Goal: Task Accomplishment & Management: Manage account settings

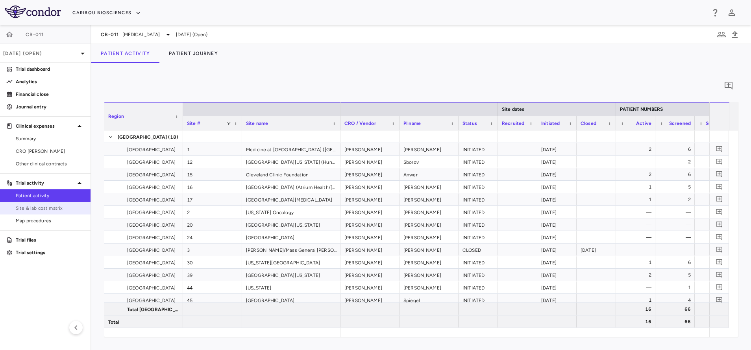
click at [64, 206] on span "Site & lab cost matrix" at bounding box center [50, 208] width 68 height 7
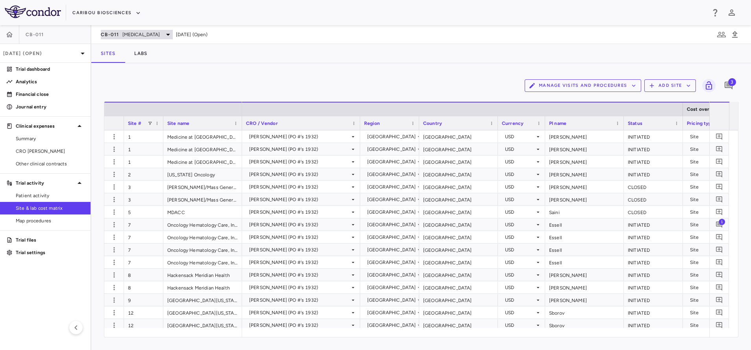
click at [142, 32] on span "Multiple Myeloma" at bounding box center [141, 34] width 38 height 7
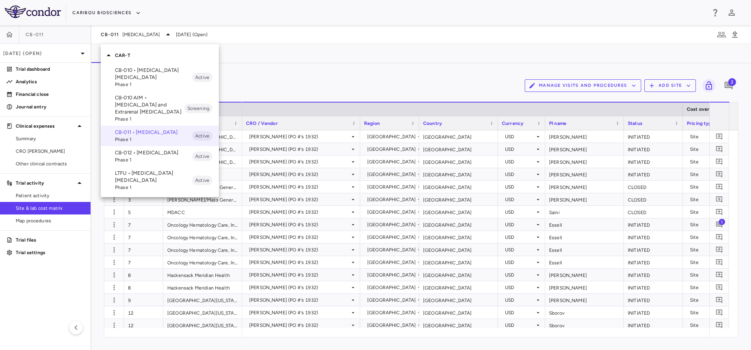
click at [132, 184] on p "LTFU • B Cell Non-Hodgkin's Lymphoma" at bounding box center [153, 177] width 77 height 14
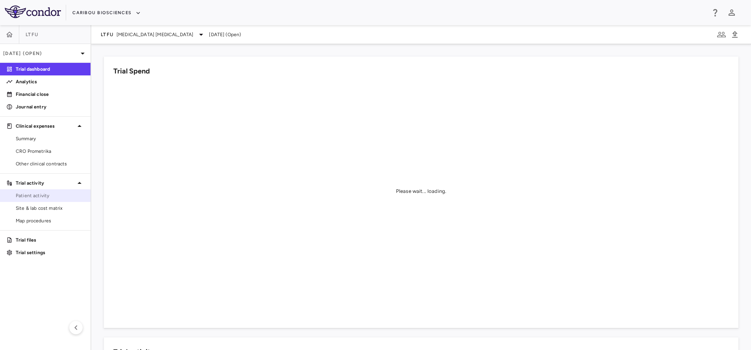
click at [24, 199] on span "Patient activity" at bounding box center [50, 195] width 68 height 7
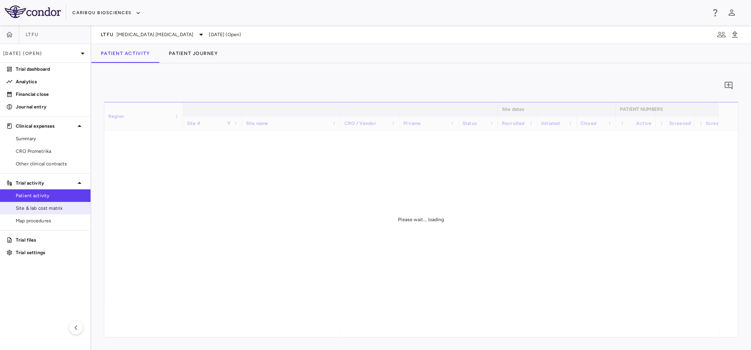
click at [31, 207] on span "Site & lab cost matrix" at bounding box center [50, 208] width 68 height 7
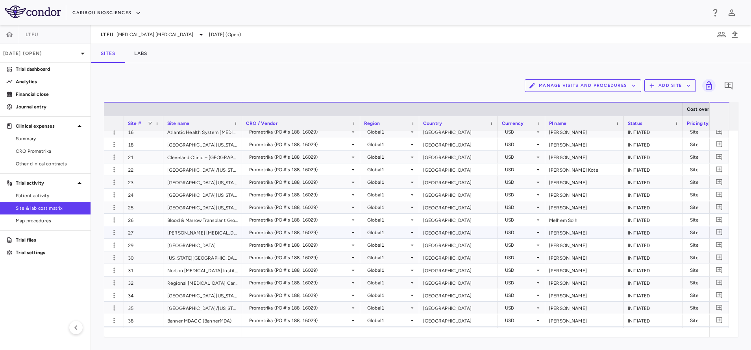
scroll to position [205, 0]
click at [270, 80] on div "Manage Visits and Procedures Add Site 0" at bounding box center [421, 86] width 634 height 20
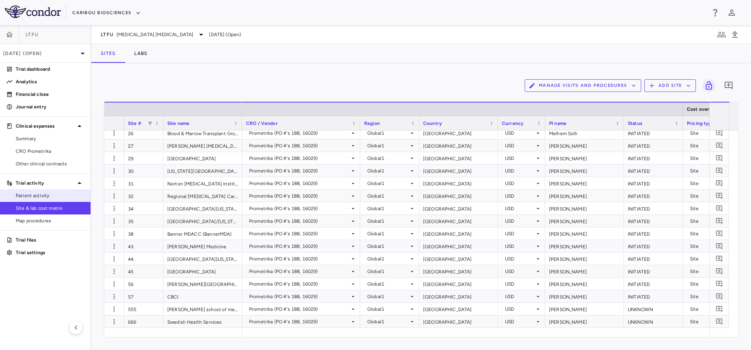
drag, startPoint x: 31, startPoint y: 197, endPoint x: 45, endPoint y: 196, distance: 14.2
click at [31, 197] on span "Patient activity" at bounding box center [50, 195] width 68 height 7
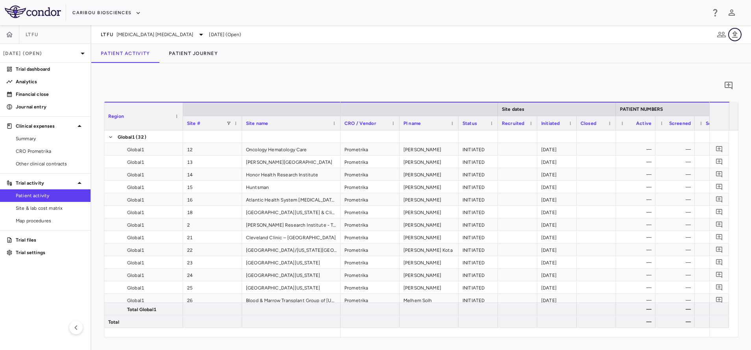
click at [737, 37] on icon "button" at bounding box center [735, 34] width 6 height 7
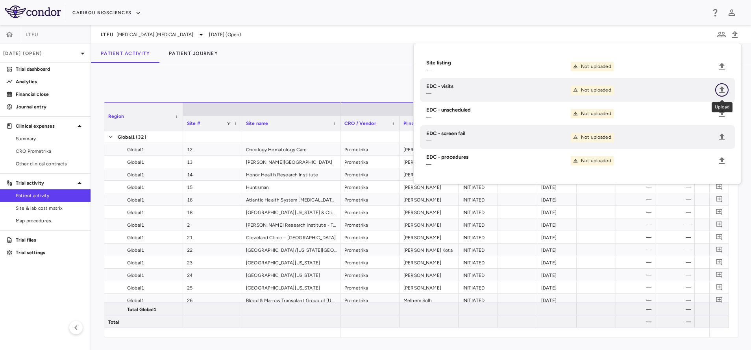
click at [719, 89] on icon "Upload" at bounding box center [721, 89] width 9 height 9
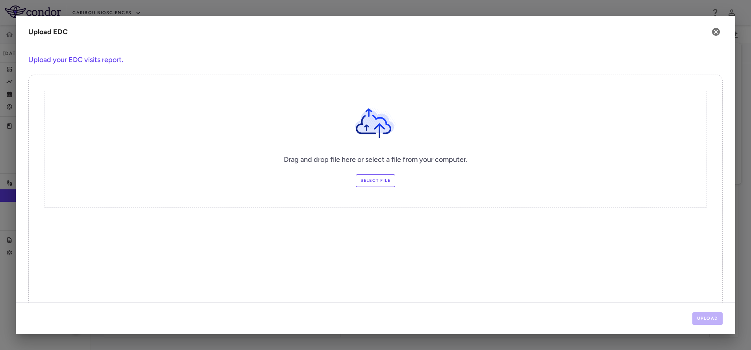
click at [365, 183] on label "Select file" at bounding box center [376, 181] width 40 height 13
click at [0, 0] on input "Select file" at bounding box center [0, 0] width 0 height 0
click at [708, 316] on button "Upload" at bounding box center [707, 319] width 31 height 13
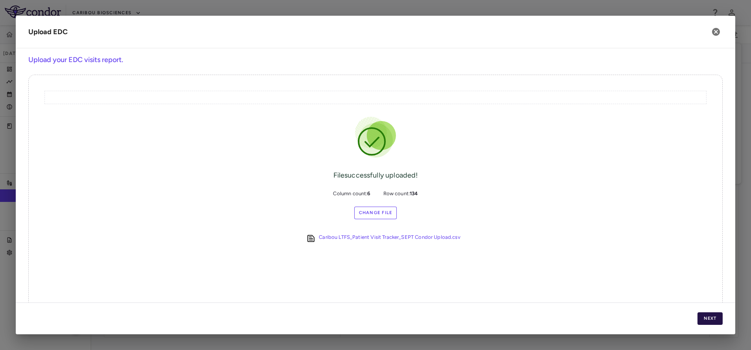
click at [707, 317] on button "Next" at bounding box center [709, 319] width 25 height 13
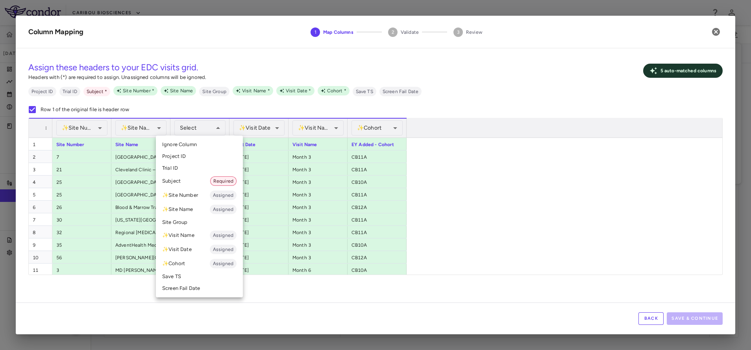
click at [180, 181] on li "Subject Required" at bounding box center [199, 181] width 87 height 14
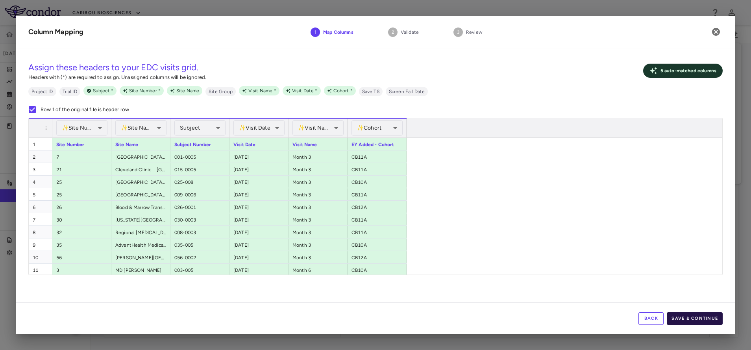
click at [695, 324] on button "Save & Continue" at bounding box center [694, 319] width 56 height 13
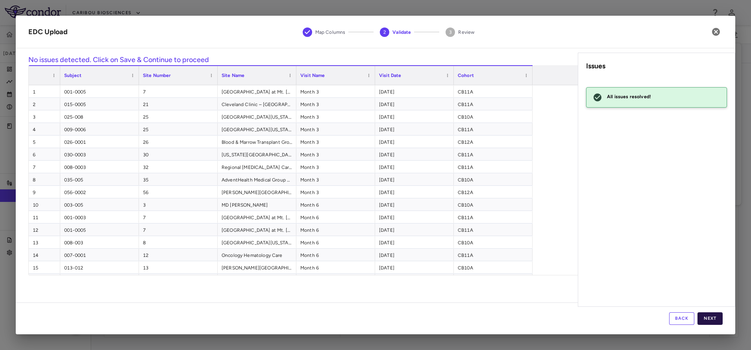
click at [705, 323] on button "Next" at bounding box center [709, 319] width 25 height 13
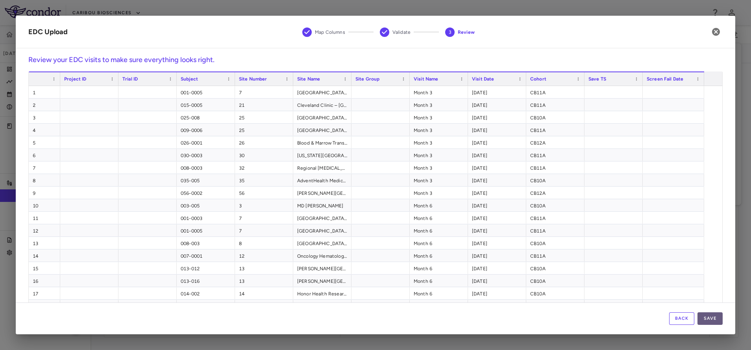
click at [705, 317] on button "Save" at bounding box center [709, 319] width 25 height 13
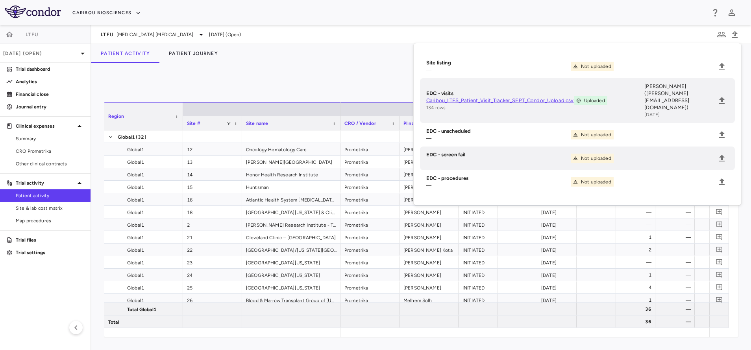
click at [297, 61] on div "Patient Activity Patient Journey" at bounding box center [420, 53] width 659 height 19
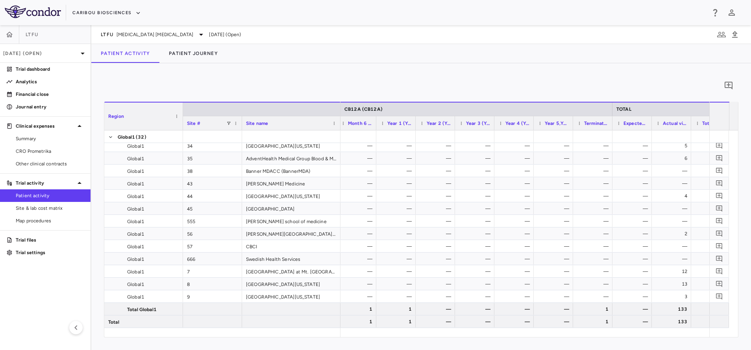
scroll to position [0, 1173]
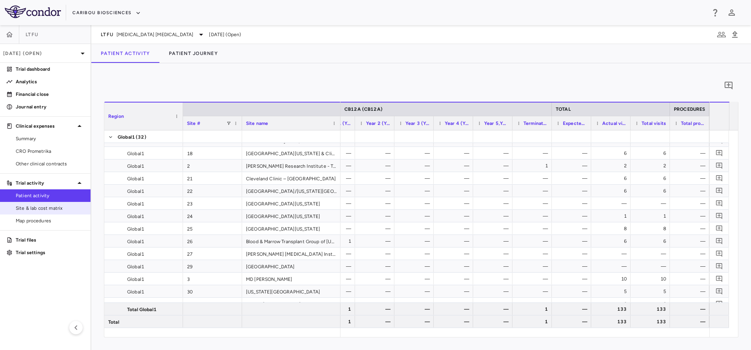
click at [46, 208] on span "Site & lab cost matrix" at bounding box center [50, 208] width 68 height 7
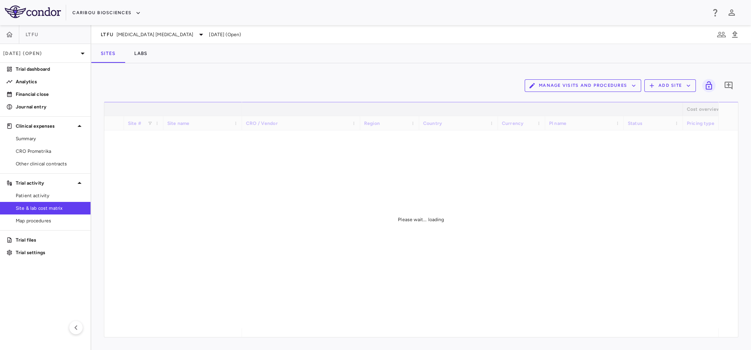
click at [616, 86] on button "Manage Visits and Procedures" at bounding box center [582, 85] width 116 height 13
click at [574, 118] on li "Manage Procedure Categories" at bounding box center [574, 113] width 84 height 12
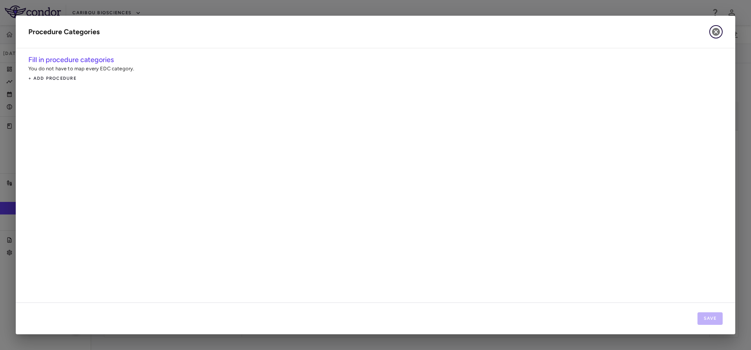
click at [716, 33] on icon "button" at bounding box center [715, 31] width 9 height 9
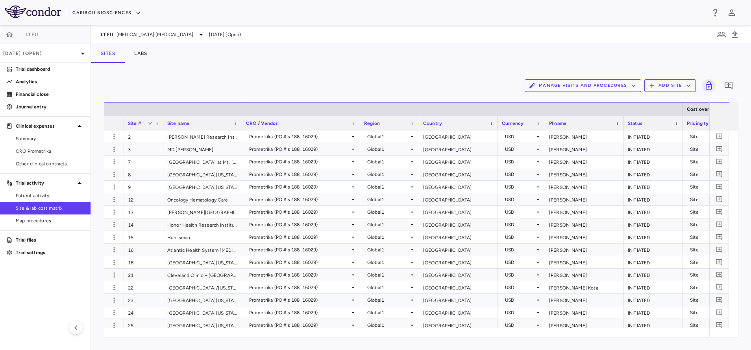
click at [618, 87] on button "Manage Visits and Procedures" at bounding box center [582, 85] width 116 height 13
click at [568, 102] on li "Visit Schedules" at bounding box center [574, 101] width 84 height 12
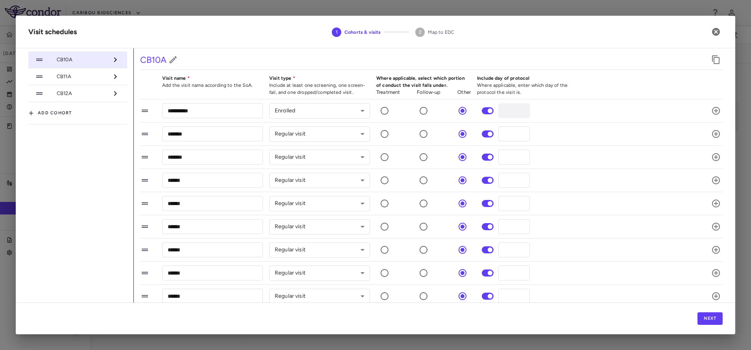
click at [96, 81] on li "CB11A" at bounding box center [77, 76] width 99 height 17
click at [73, 95] on span "CB12A" at bounding box center [83, 93] width 52 height 7
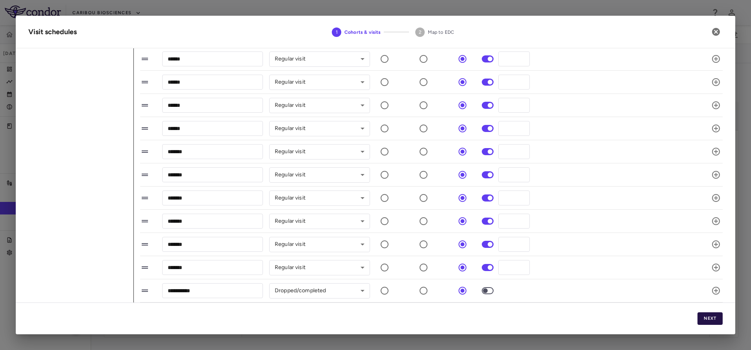
click at [715, 323] on button "Next" at bounding box center [709, 319] width 25 height 13
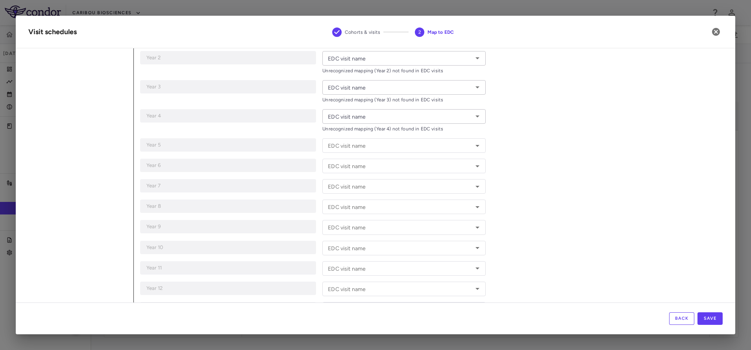
type input "*****"
type input "**********"
type input "*******"
type input "******"
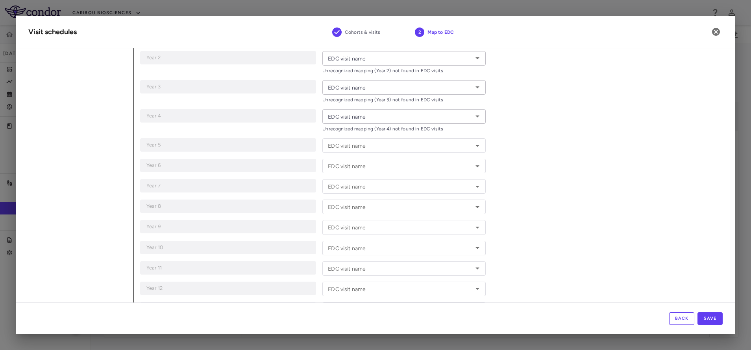
type input "******"
type input "**********"
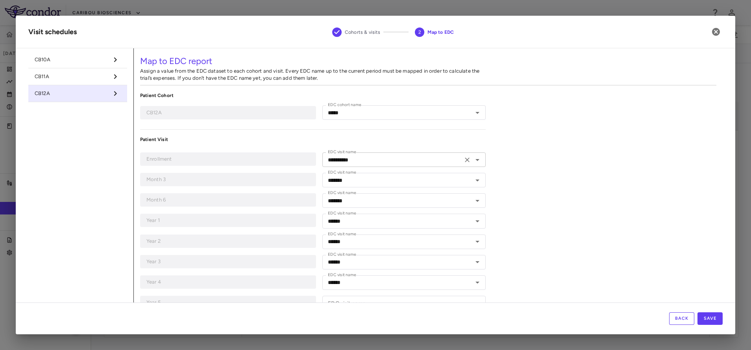
click at [473, 161] on icon "Open" at bounding box center [476, 159] width 9 height 9
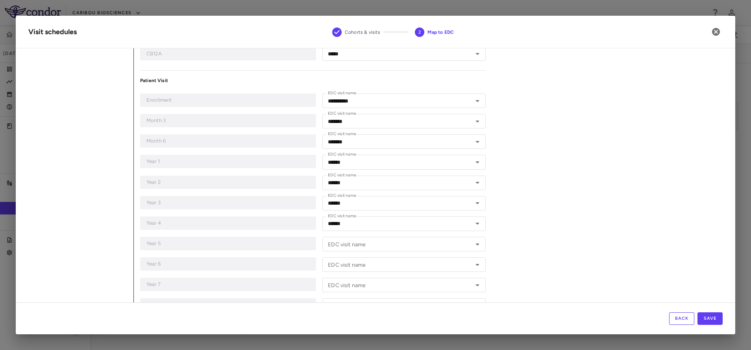
click at [585, 170] on div "**********" at bounding box center [428, 239] width 588 height 500
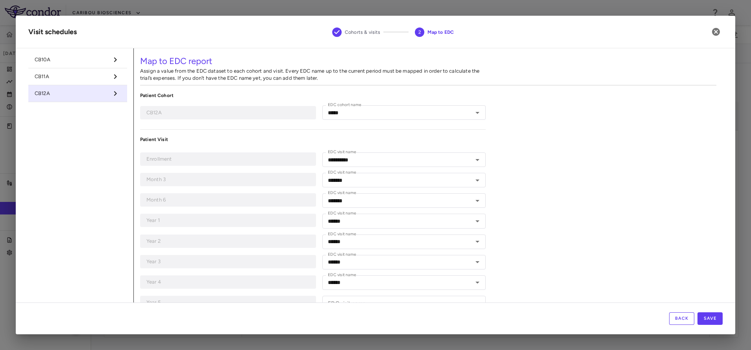
click at [72, 59] on span "CB10A" at bounding box center [72, 59] width 74 height 7
click at [472, 163] on icon "Open" at bounding box center [476, 159] width 9 height 9
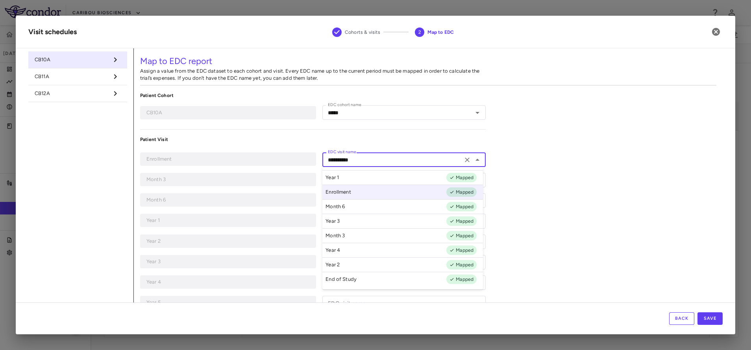
click at [100, 73] on span "CB11A" at bounding box center [72, 76] width 74 height 7
type input "*****"
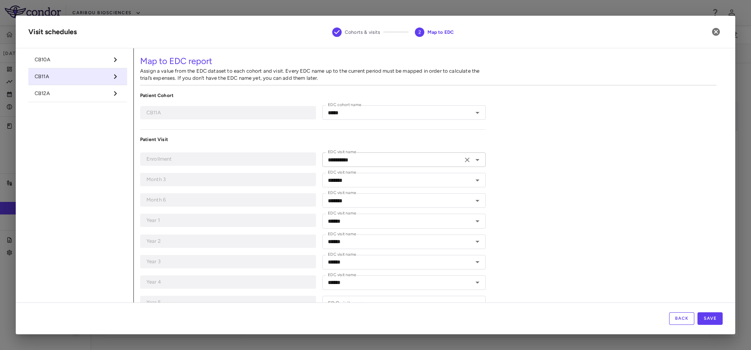
click at [472, 159] on icon "Open" at bounding box center [476, 159] width 9 height 9
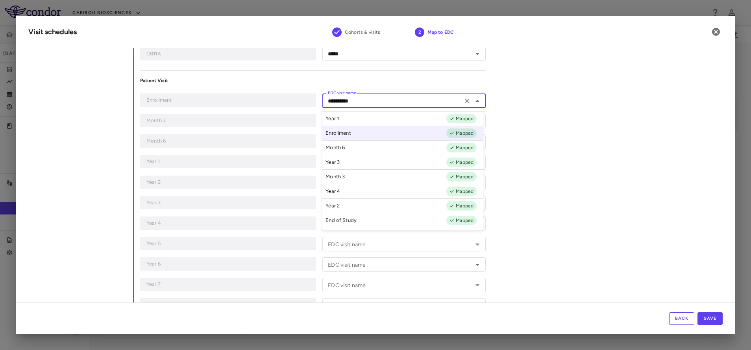
click at [576, 186] on div "**********" at bounding box center [428, 239] width 588 height 500
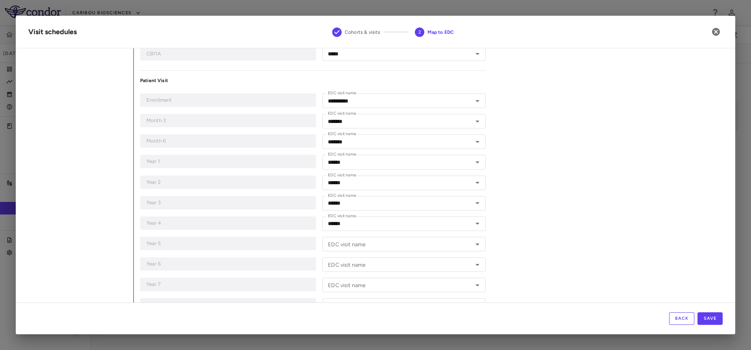
click at [690, 322] on button "Back" at bounding box center [681, 319] width 25 height 13
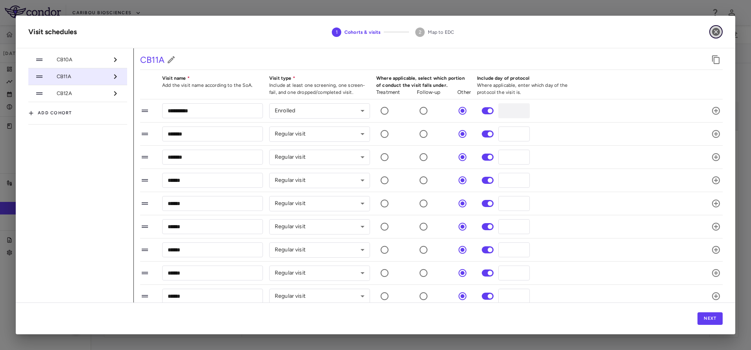
click at [714, 30] on icon "button" at bounding box center [716, 32] width 8 height 8
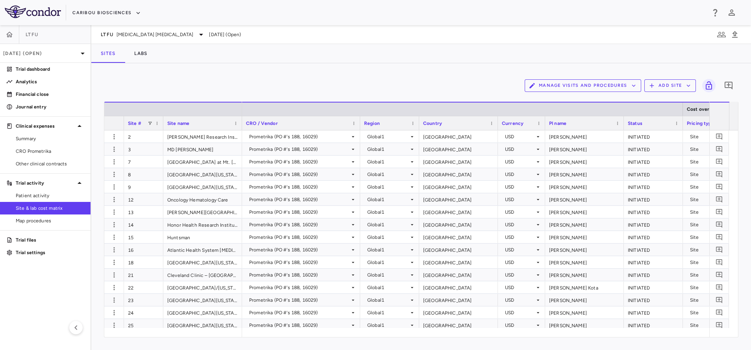
drag, startPoint x: 276, startPoint y: 74, endPoint x: 212, endPoint y: 136, distance: 89.6
click at [277, 75] on div "Manage Visits and Procedures Add Site 0 Drag here to set row groups Drag here t…" at bounding box center [420, 206] width 659 height 287
click at [22, 185] on p "Trial activity" at bounding box center [45, 183] width 59 height 7
click at [29, 195] on aside "LTFU [DATE] (Open) Trial dashboard Analytics Financial close Journal entry Clin…" at bounding box center [45, 187] width 91 height 325
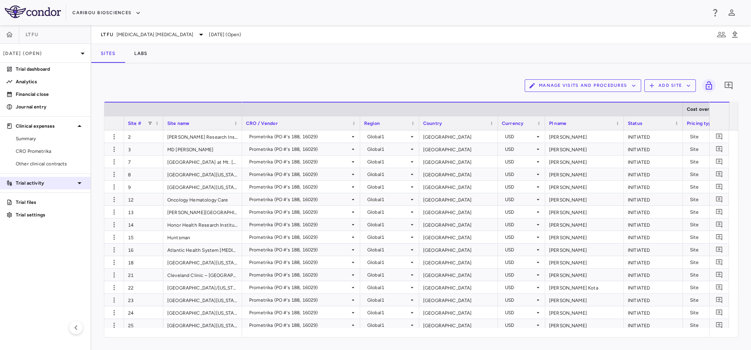
click at [38, 184] on p "Trial activity" at bounding box center [45, 183] width 59 height 7
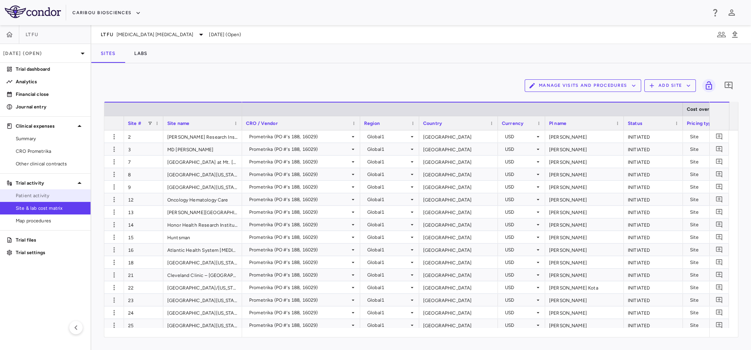
click at [33, 192] on link "Patient activity" at bounding box center [45, 196] width 90 height 12
